Goal: Task Accomplishment & Management: Manage account settings

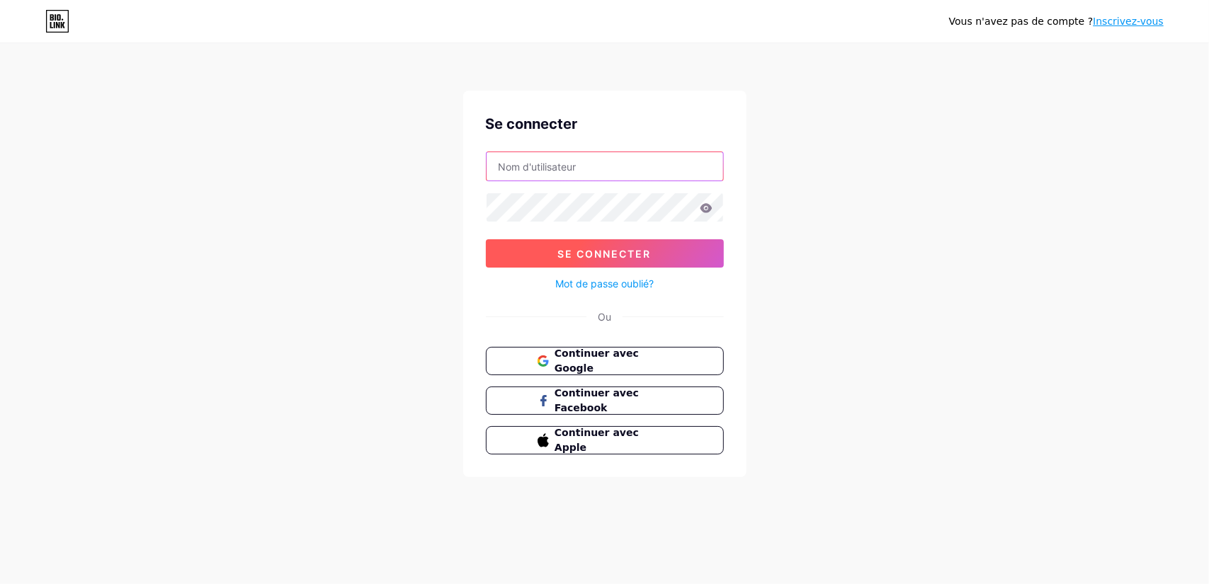
type input "[EMAIL_ADDRESS][DOMAIN_NAME]"
click at [601, 250] on font "Se connecter" at bounding box center [604, 254] width 93 height 12
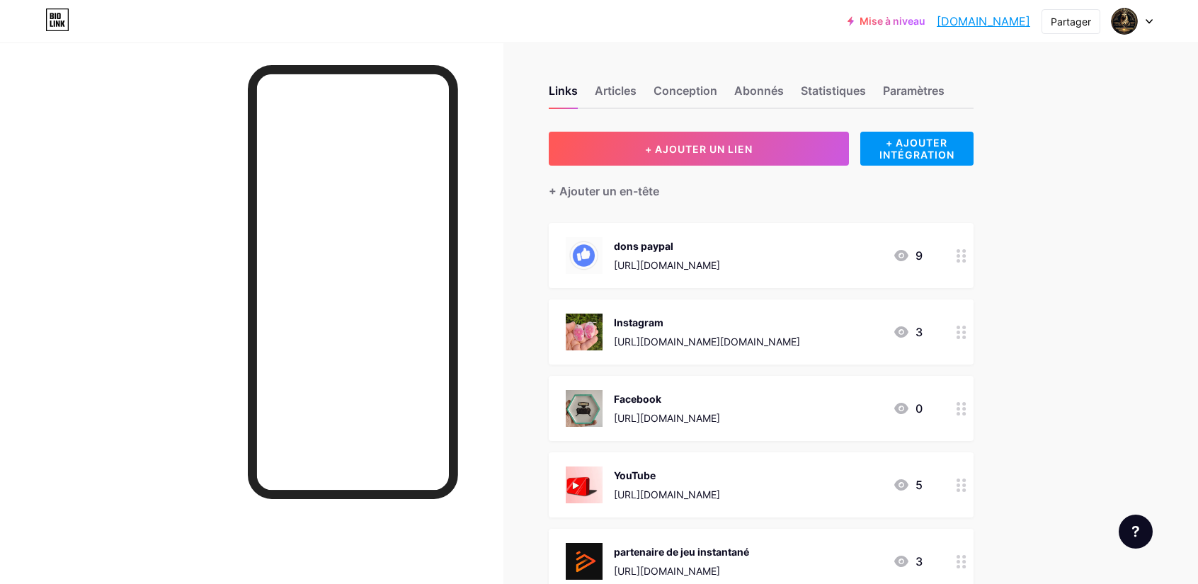
click at [967, 331] on icon at bounding box center [962, 332] width 10 height 13
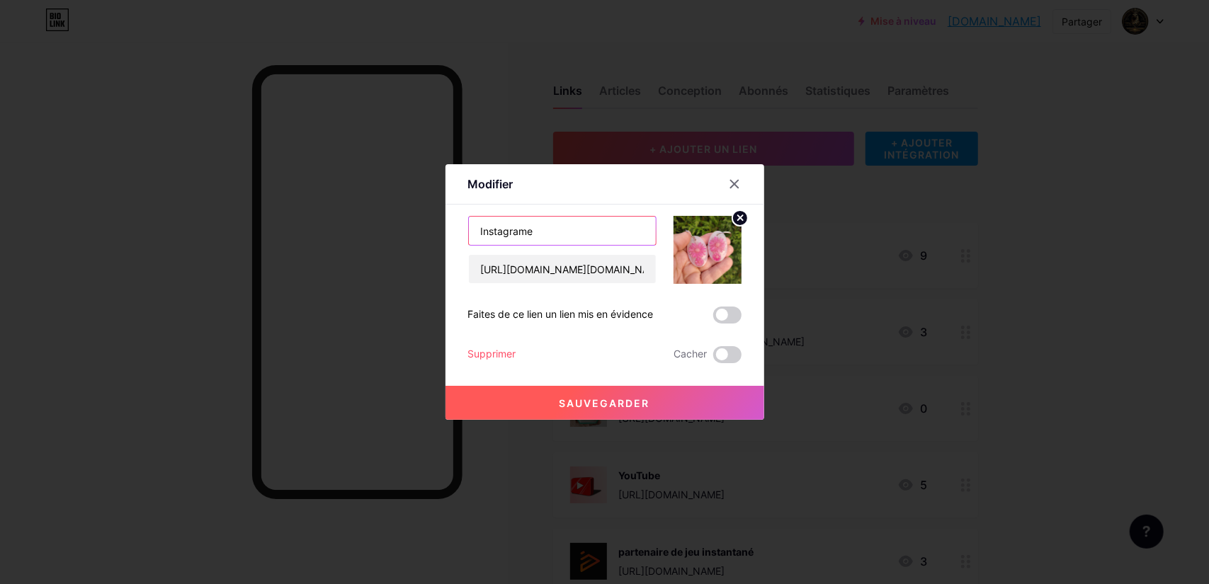
click at [547, 232] on input "Instagrame" at bounding box center [562, 231] width 187 height 28
type input "Instagram"
click at [598, 401] on font "Sauvegarder" at bounding box center [605, 403] width 91 height 12
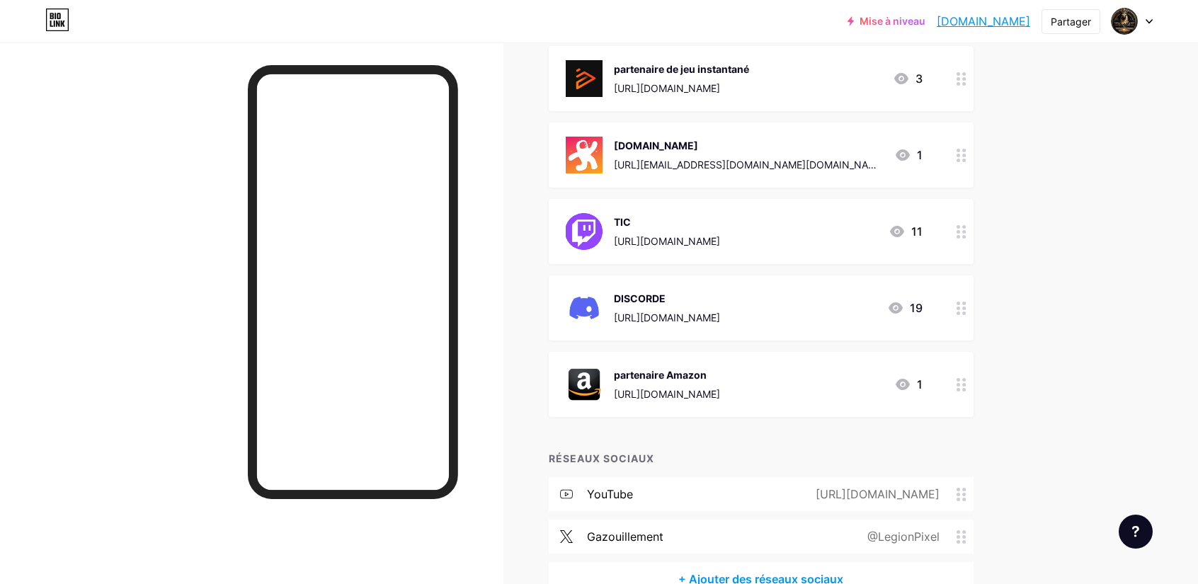
scroll to position [496, 0]
